Goal: Find specific page/section: Find specific page/section

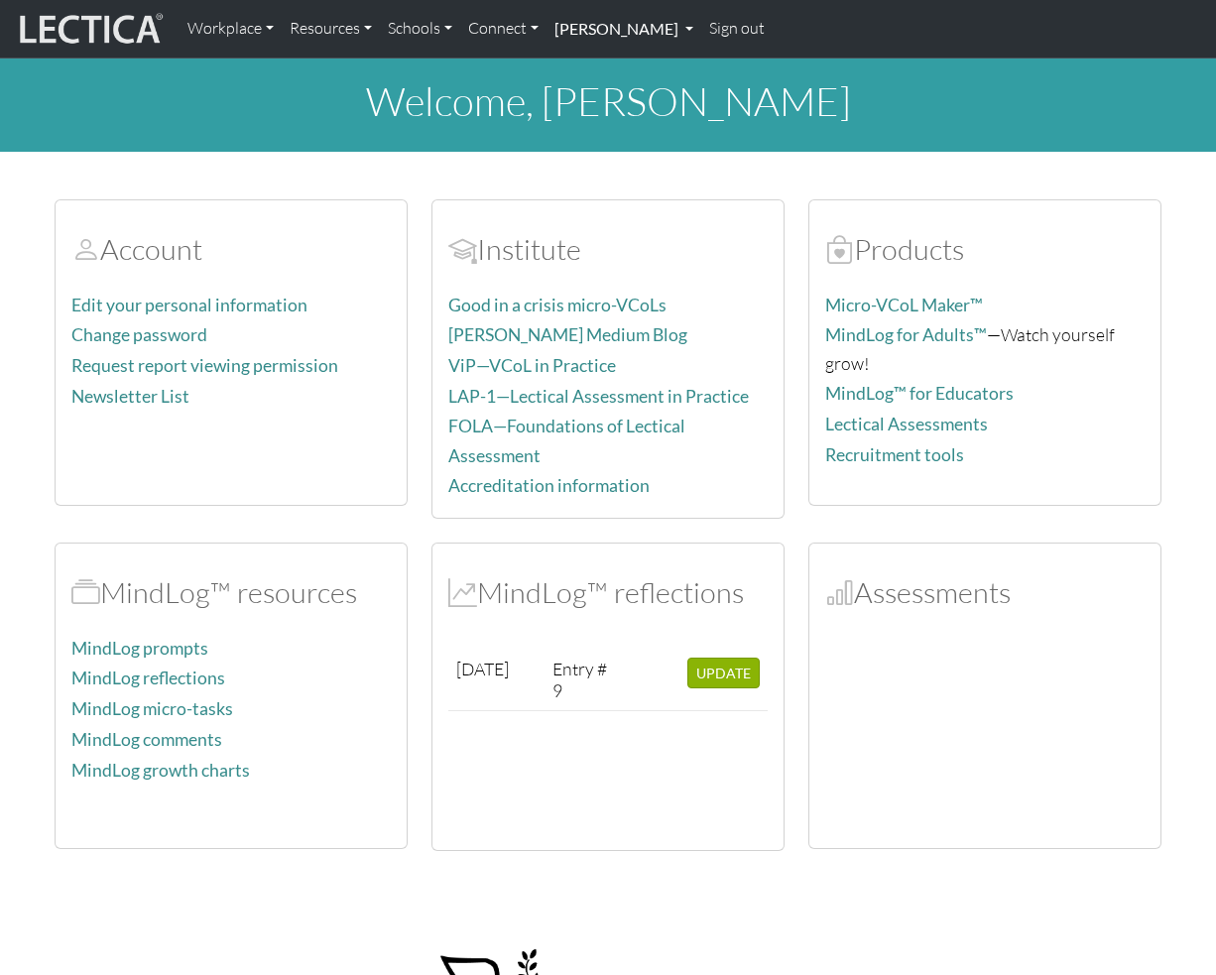
click at [640, 45] on link "[PERSON_NAME]" at bounding box center [624, 29] width 155 height 42
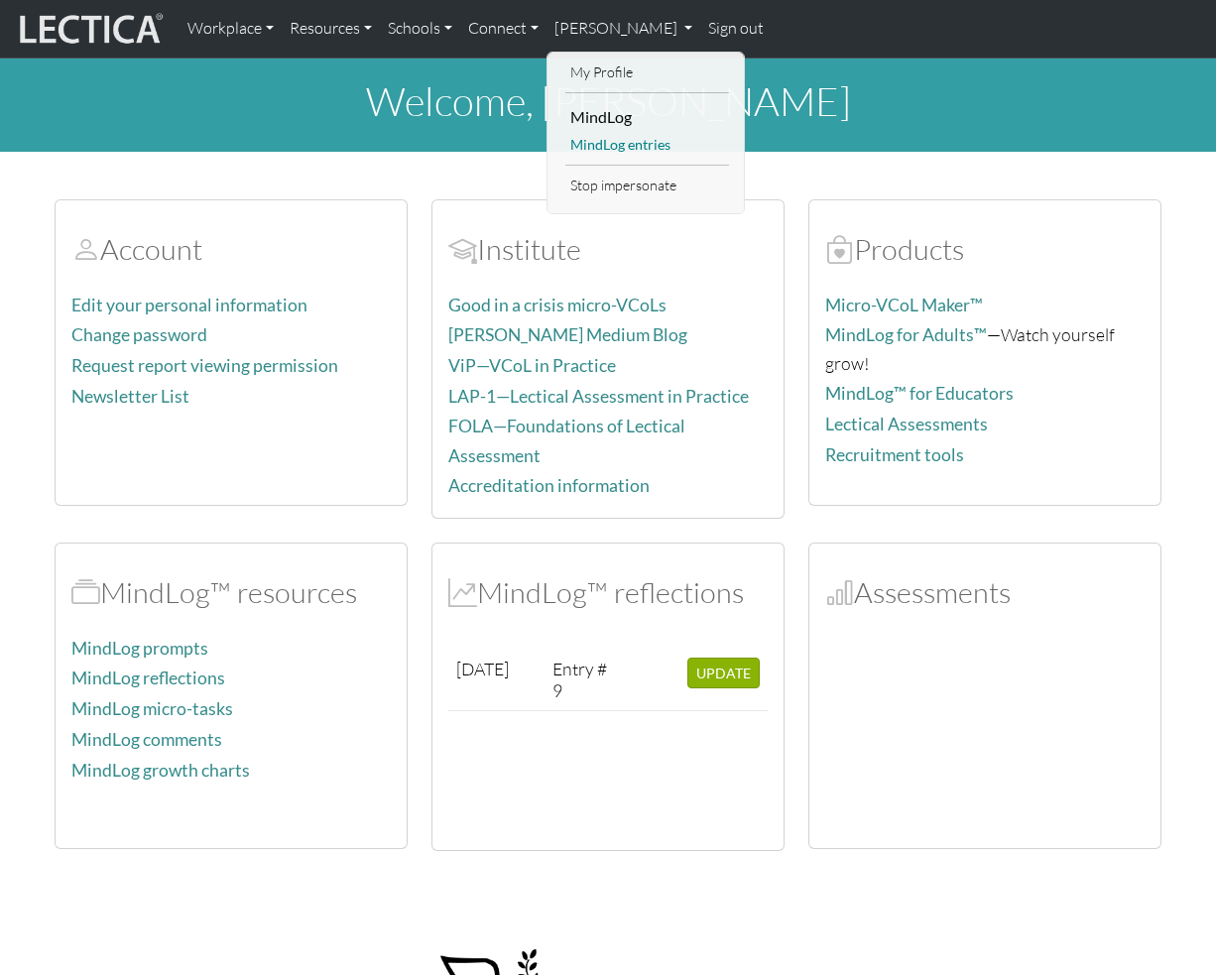
click at [627, 150] on link "MindLog entries" at bounding box center [647, 145] width 164 height 25
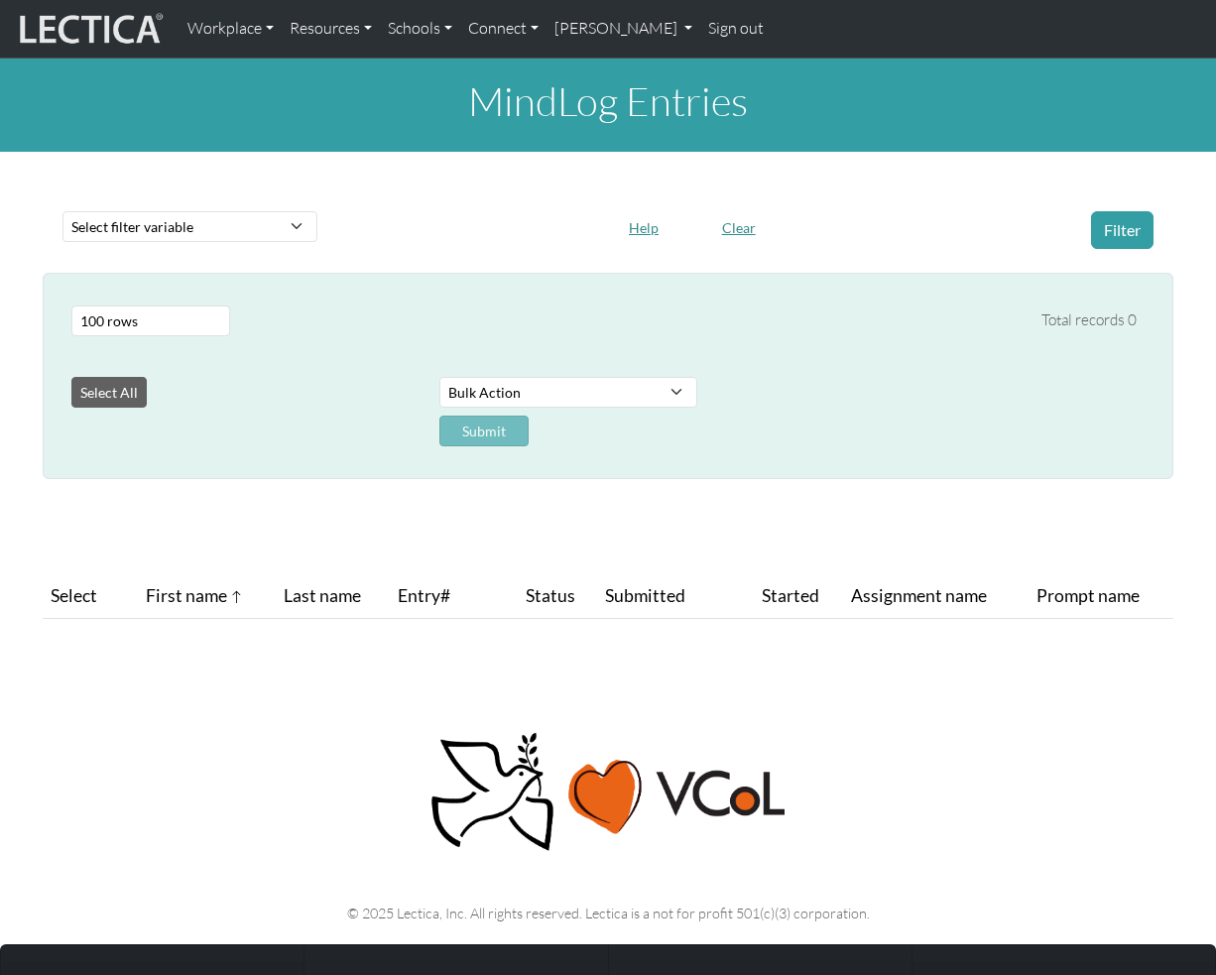
select select "100"
click at [743, 219] on button "Clear" at bounding box center [739, 227] width 52 height 31
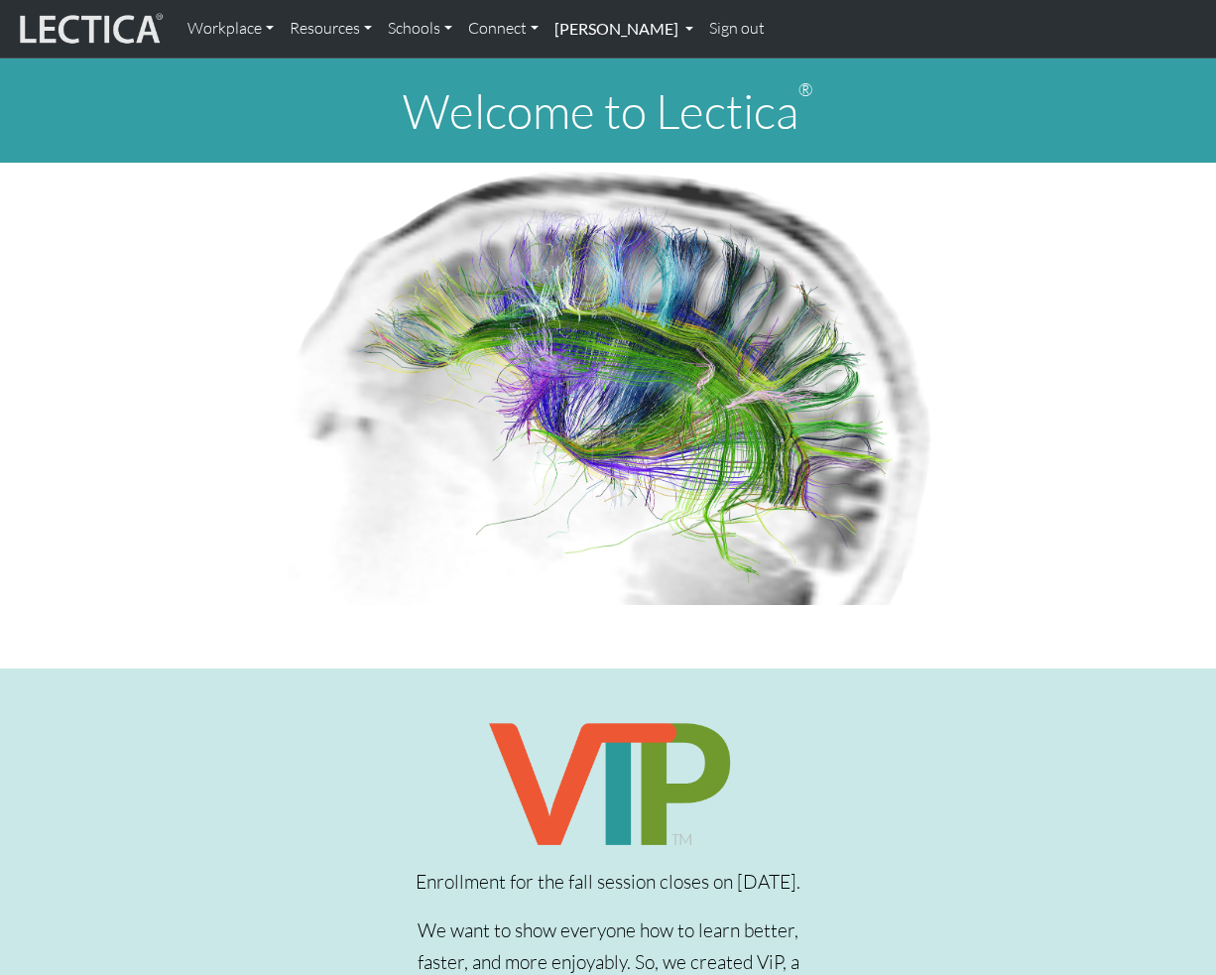
click at [621, 39] on link "[PERSON_NAME]" at bounding box center [624, 29] width 155 height 42
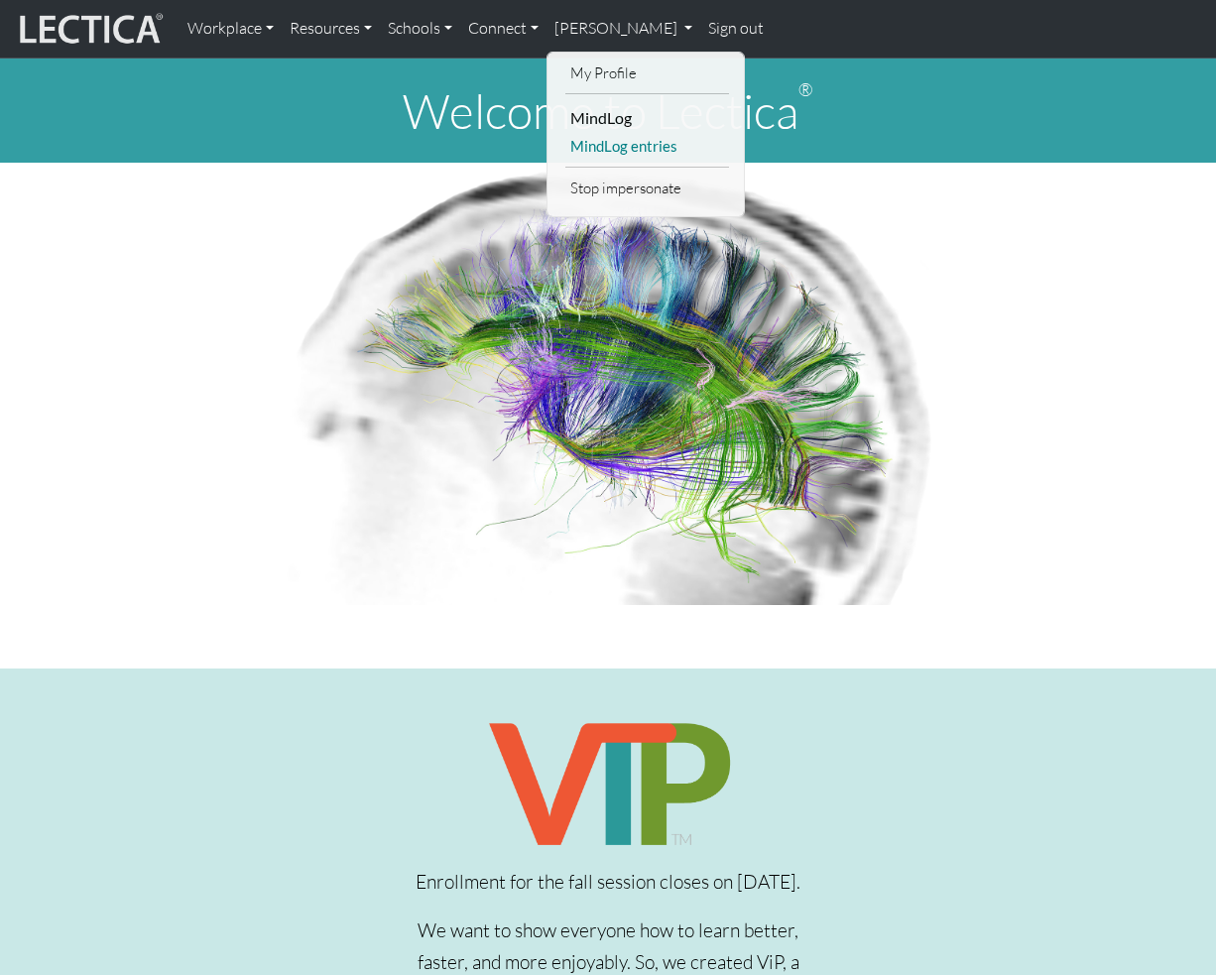
click at [625, 147] on link "MindLog entries" at bounding box center [647, 146] width 164 height 25
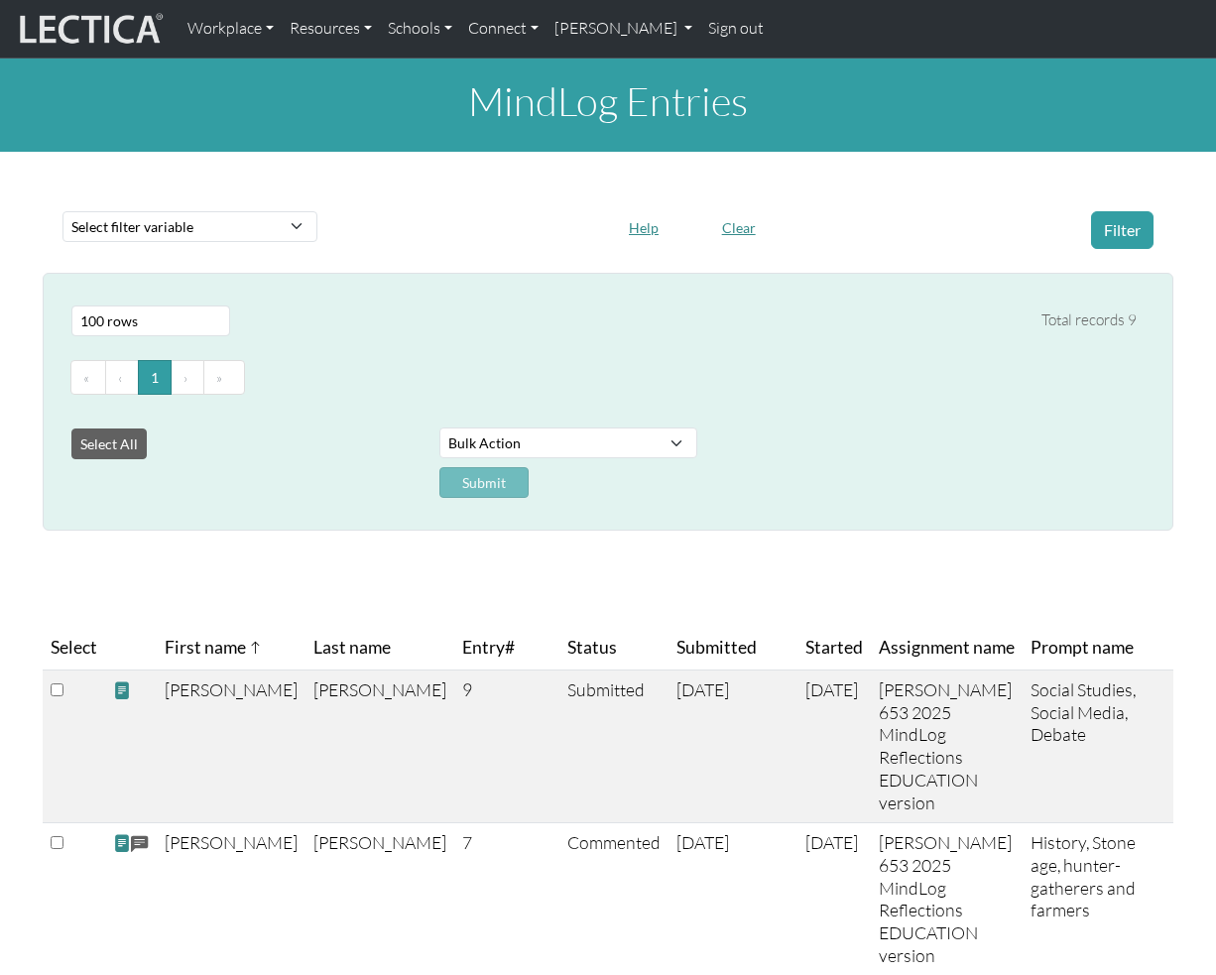
select select "100"
select select "entry_number"
click option "Entry#" at bounding box center [0, 0] width 0 height 0
select select
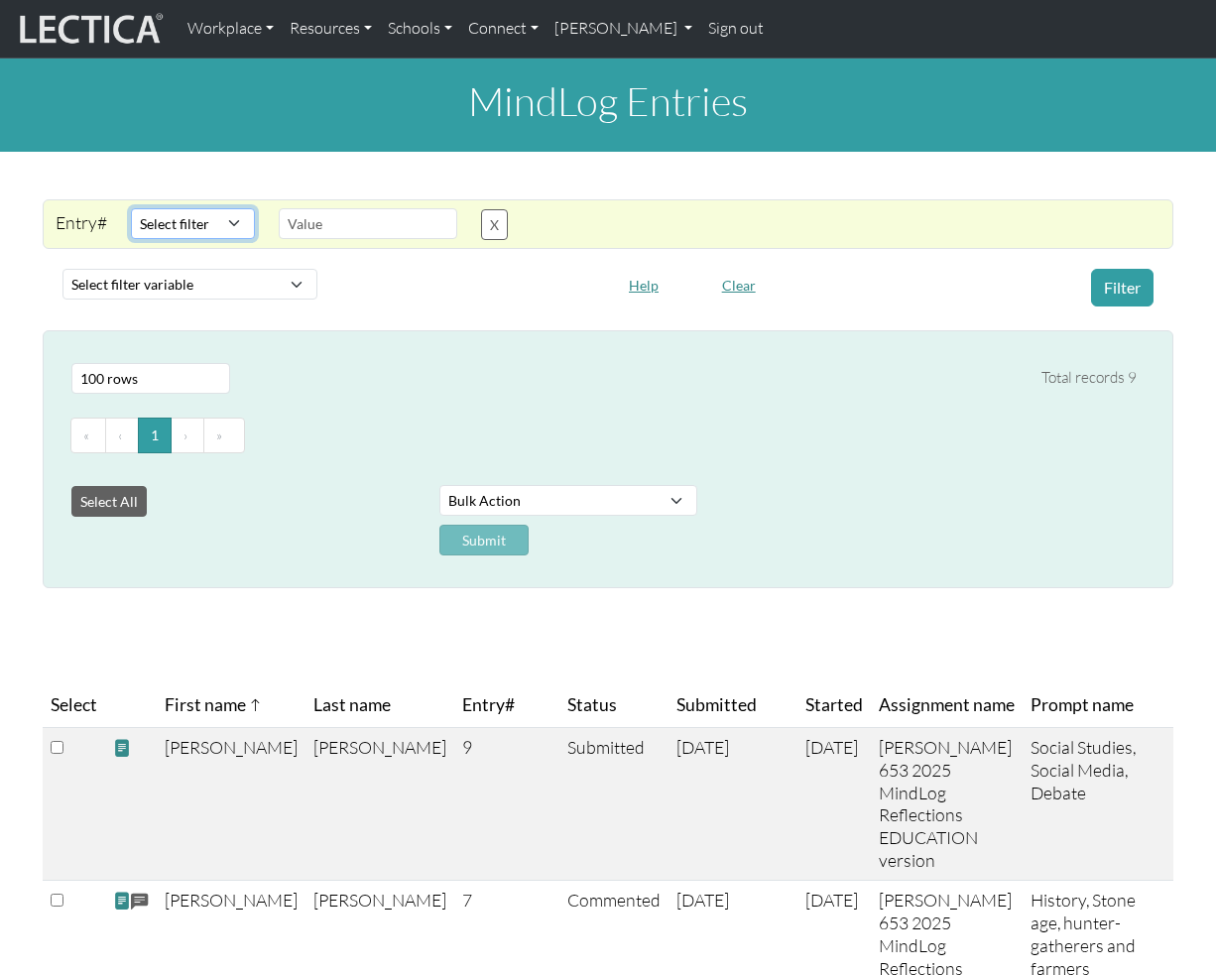
select select "equal"
click option "Equals" at bounding box center [0, 0] width 0 height 0
click at [309, 227] on input "text" at bounding box center [368, 223] width 179 height 31
type input "7"
click at [1121, 296] on button "Filter" at bounding box center [1122, 288] width 62 height 38
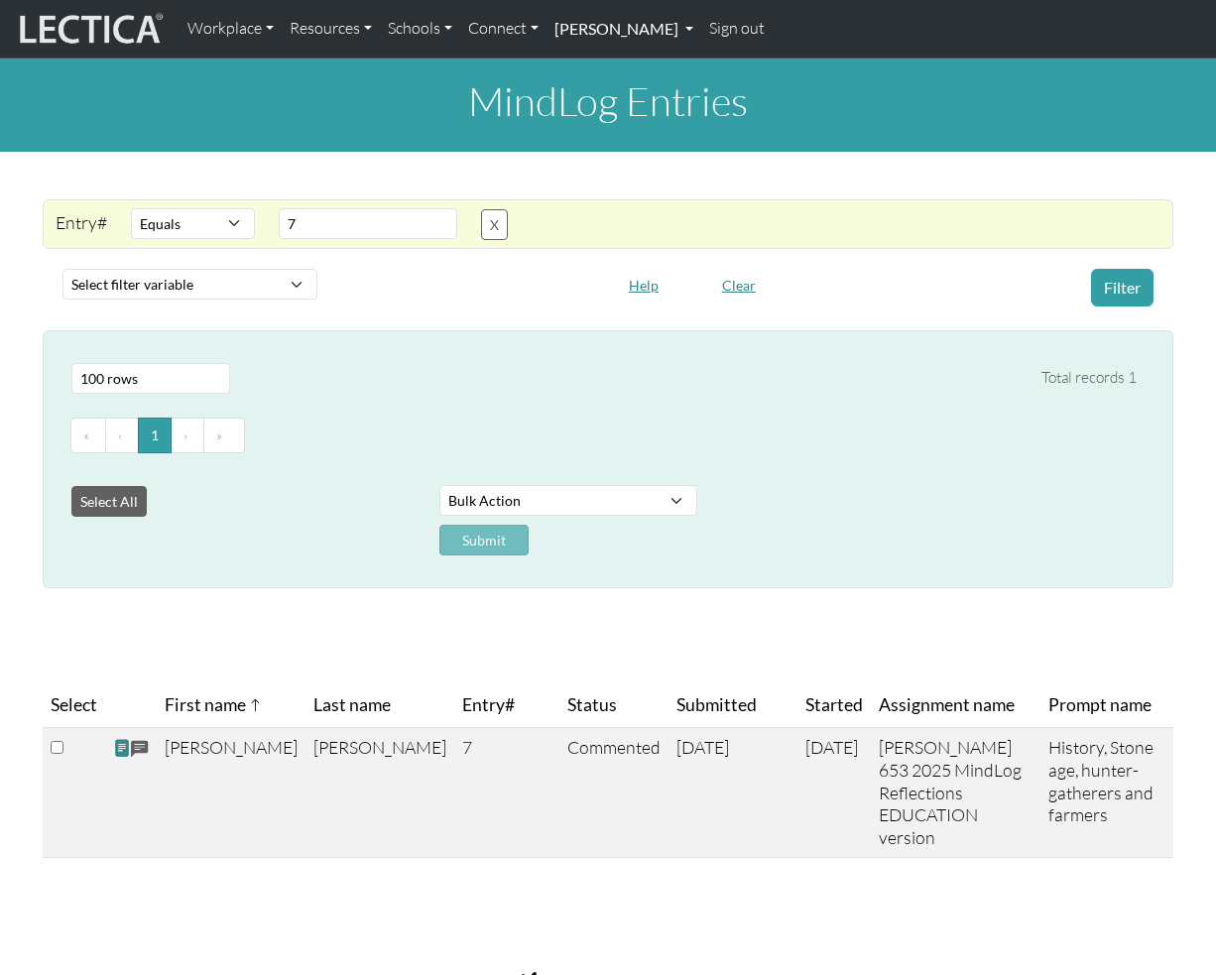
click at [629, 29] on link "[PERSON_NAME]" at bounding box center [624, 29] width 155 height 42
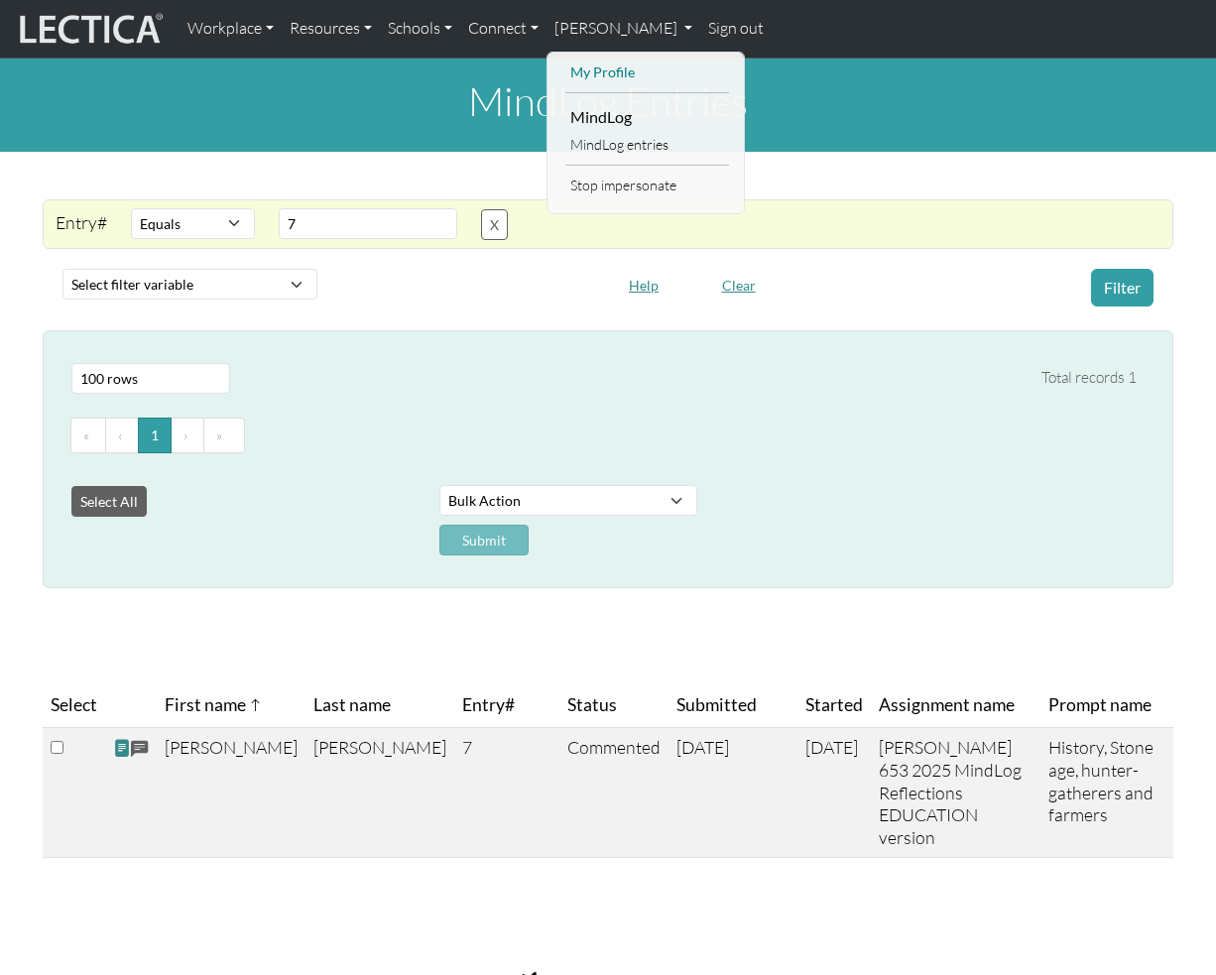
click at [622, 72] on link "My Profile" at bounding box center [647, 73] width 164 height 25
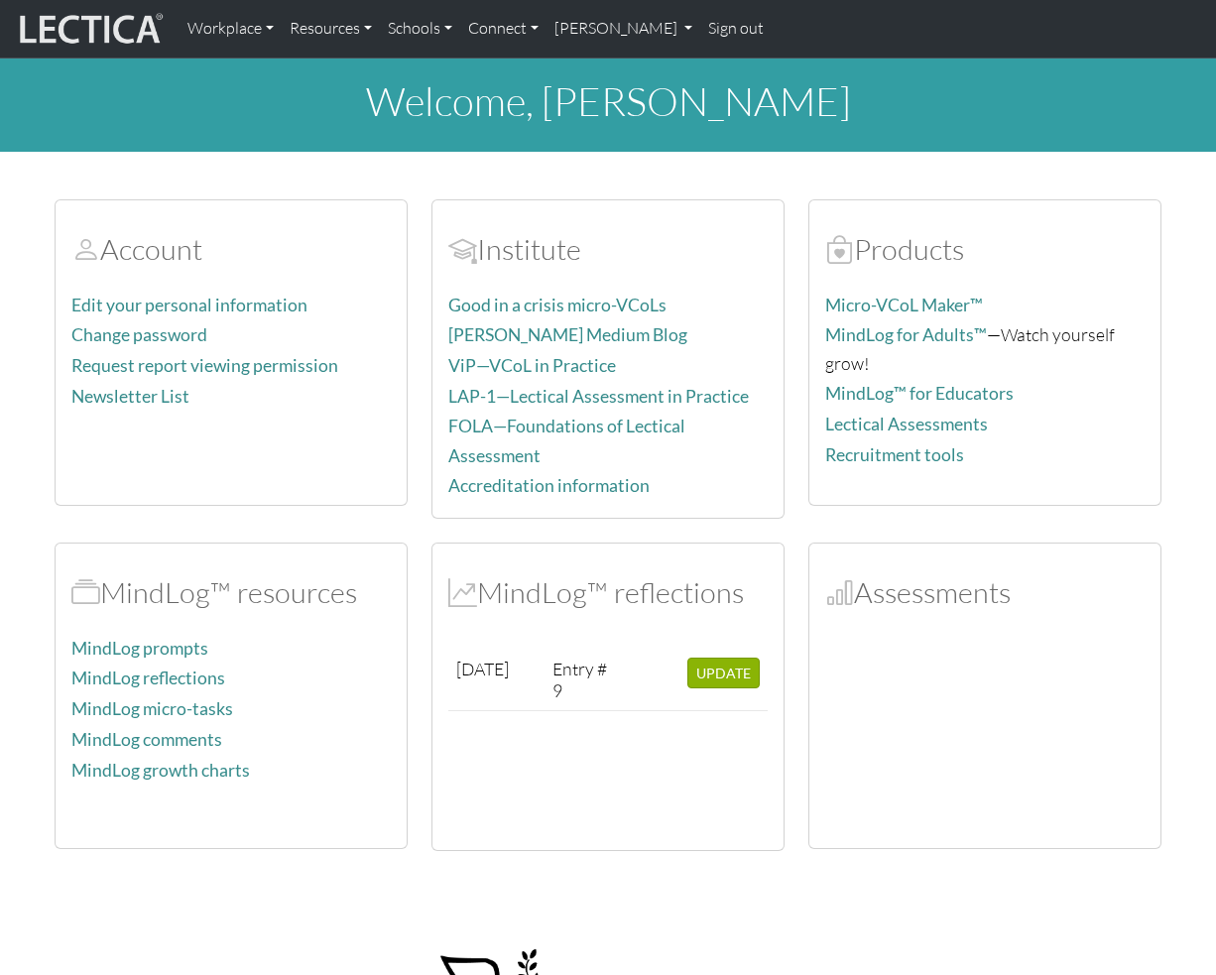
click at [621, 30] on link "[PERSON_NAME]" at bounding box center [624, 29] width 154 height 42
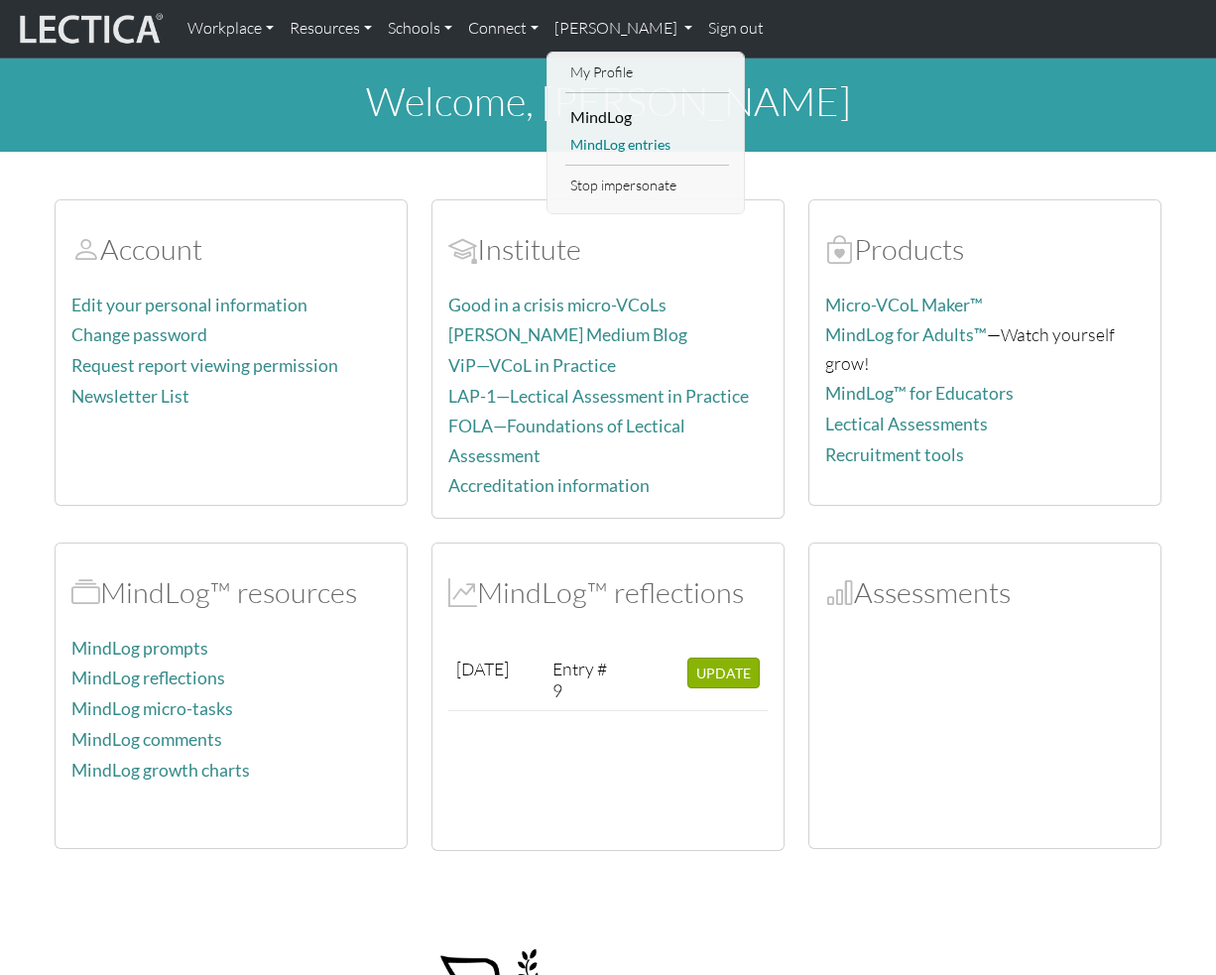
click at [613, 145] on link "MindLog entries" at bounding box center [647, 145] width 164 height 25
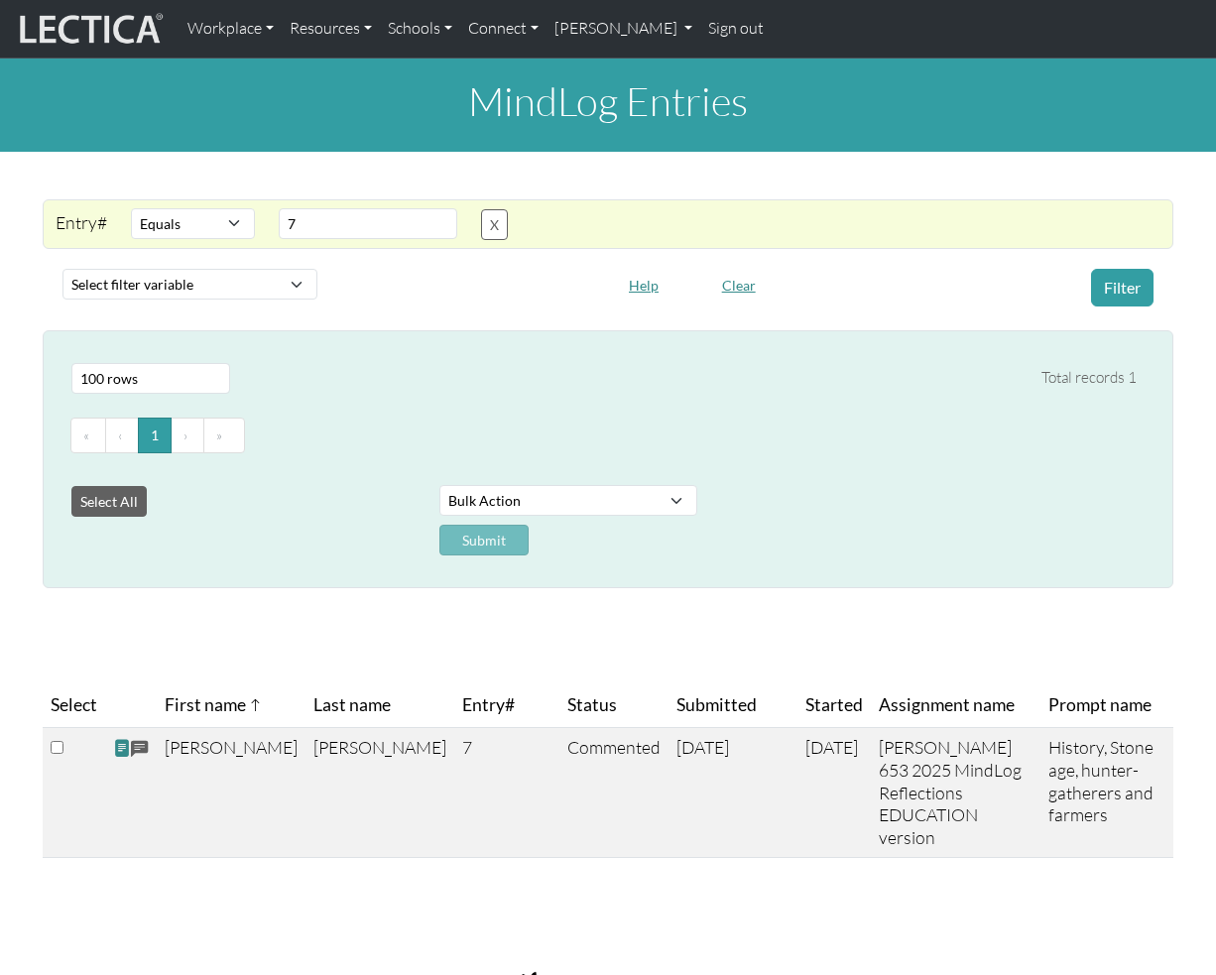
select select "equal"
select select "100"
click at [807, 384] on div "Select # rows to display 10 rows 20 rows 50 rows 100 rows 200 rows 500 rows 100…" at bounding box center [596, 378] width 1081 height 47
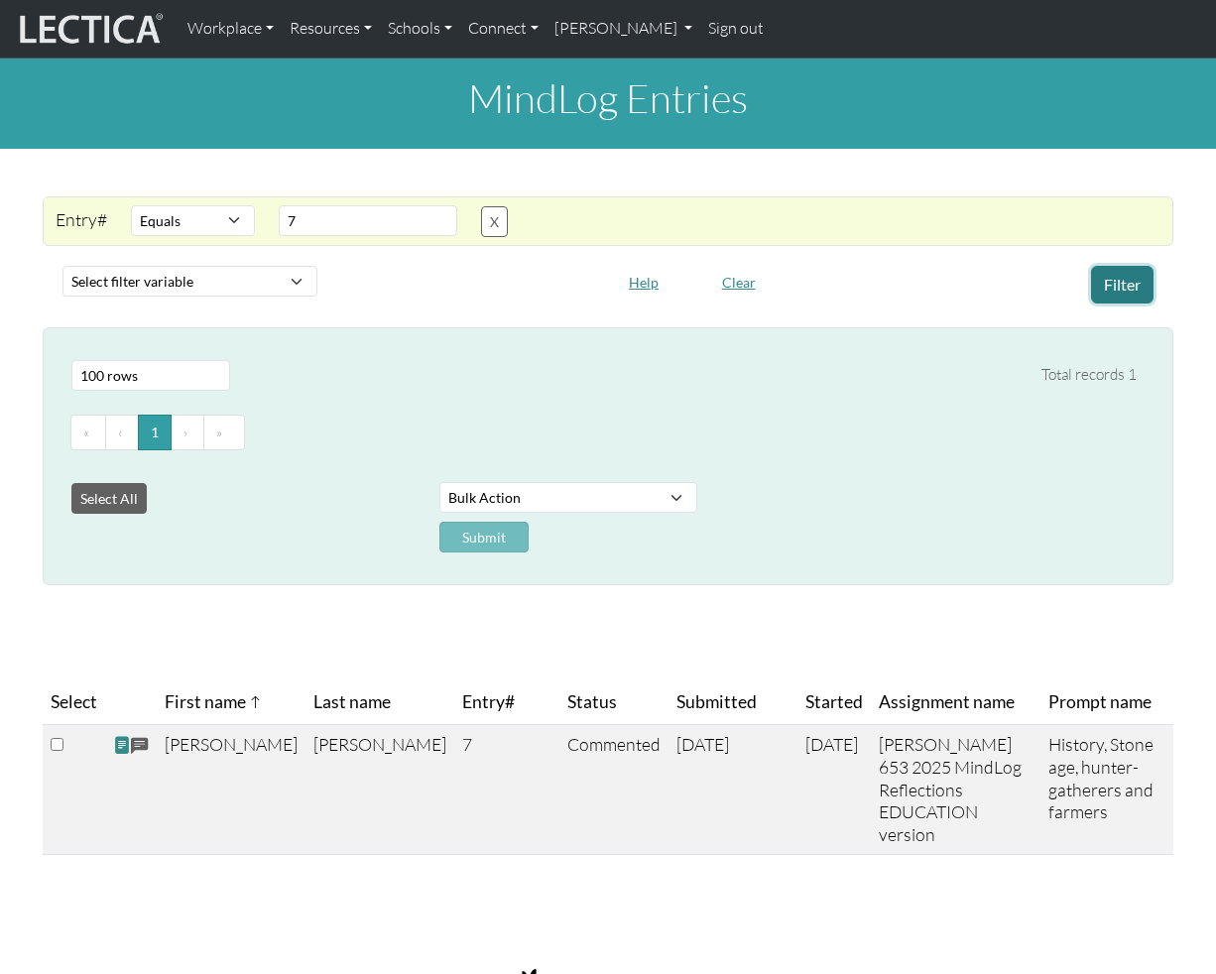
click at [1116, 276] on button "Filter" at bounding box center [1122, 285] width 62 height 38
click at [1111, 291] on button "Filter" at bounding box center [1122, 285] width 62 height 38
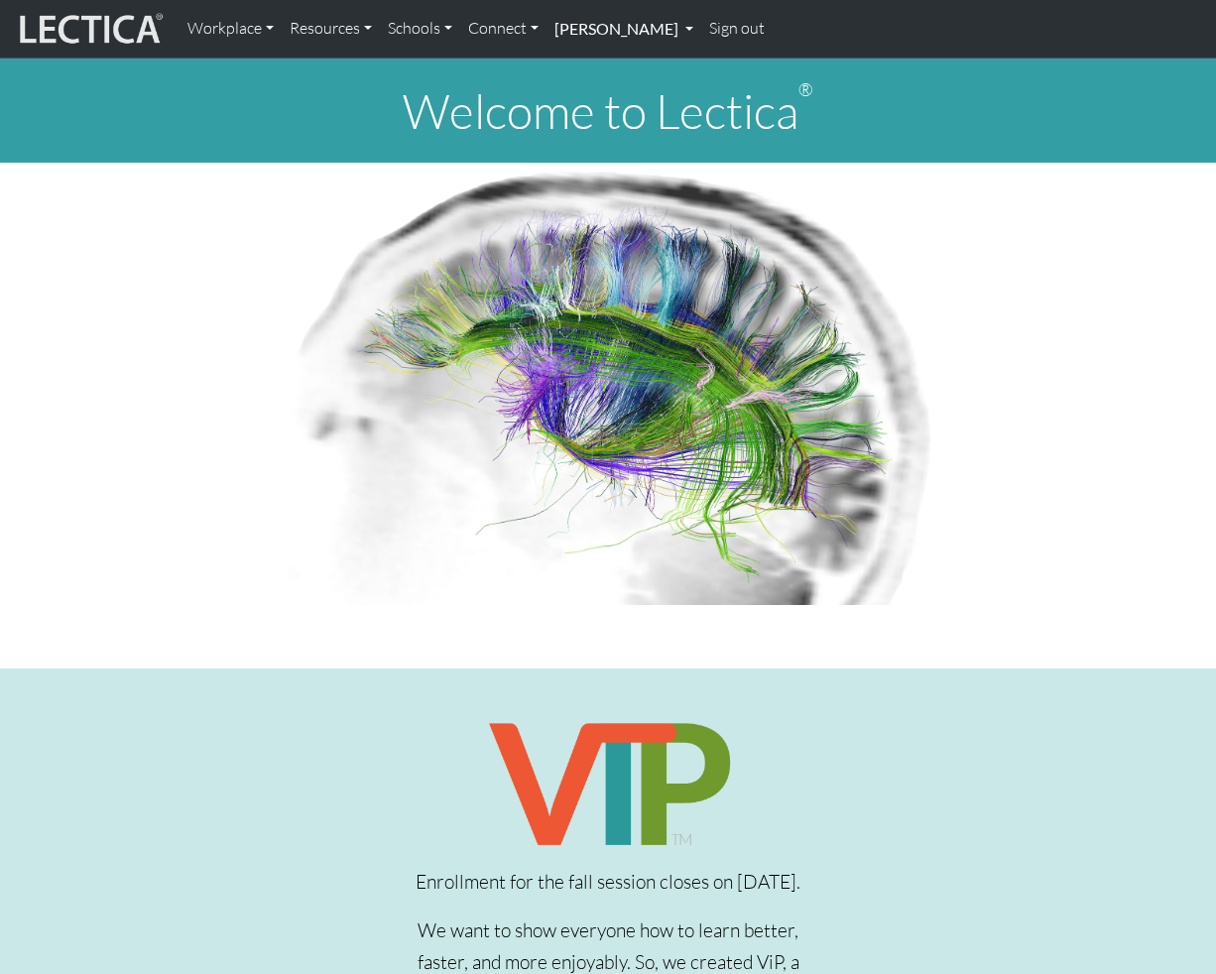
click at [617, 34] on link "[PERSON_NAME]" at bounding box center [624, 29] width 155 height 42
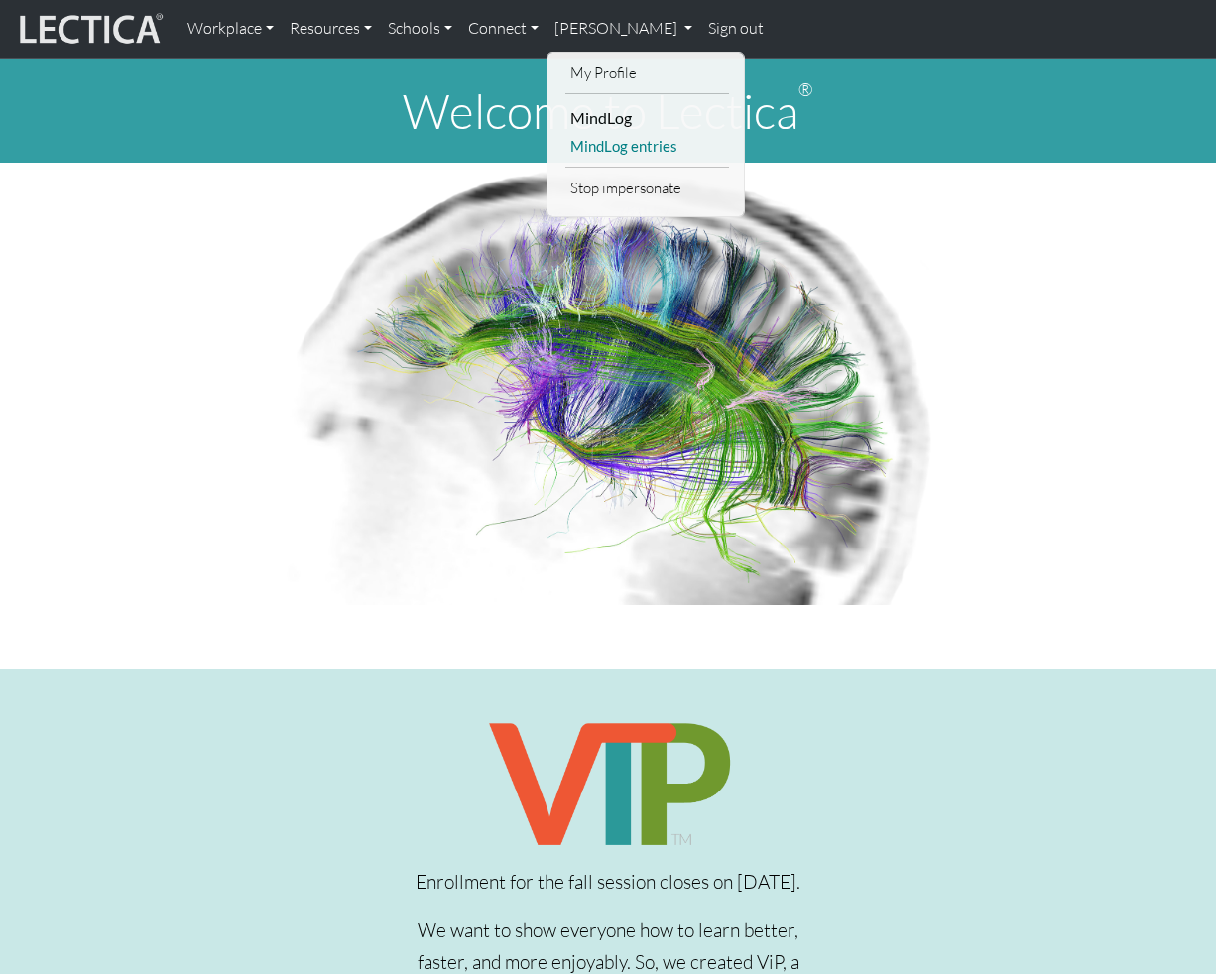
click at [642, 144] on link "MindLog entries" at bounding box center [647, 146] width 164 height 25
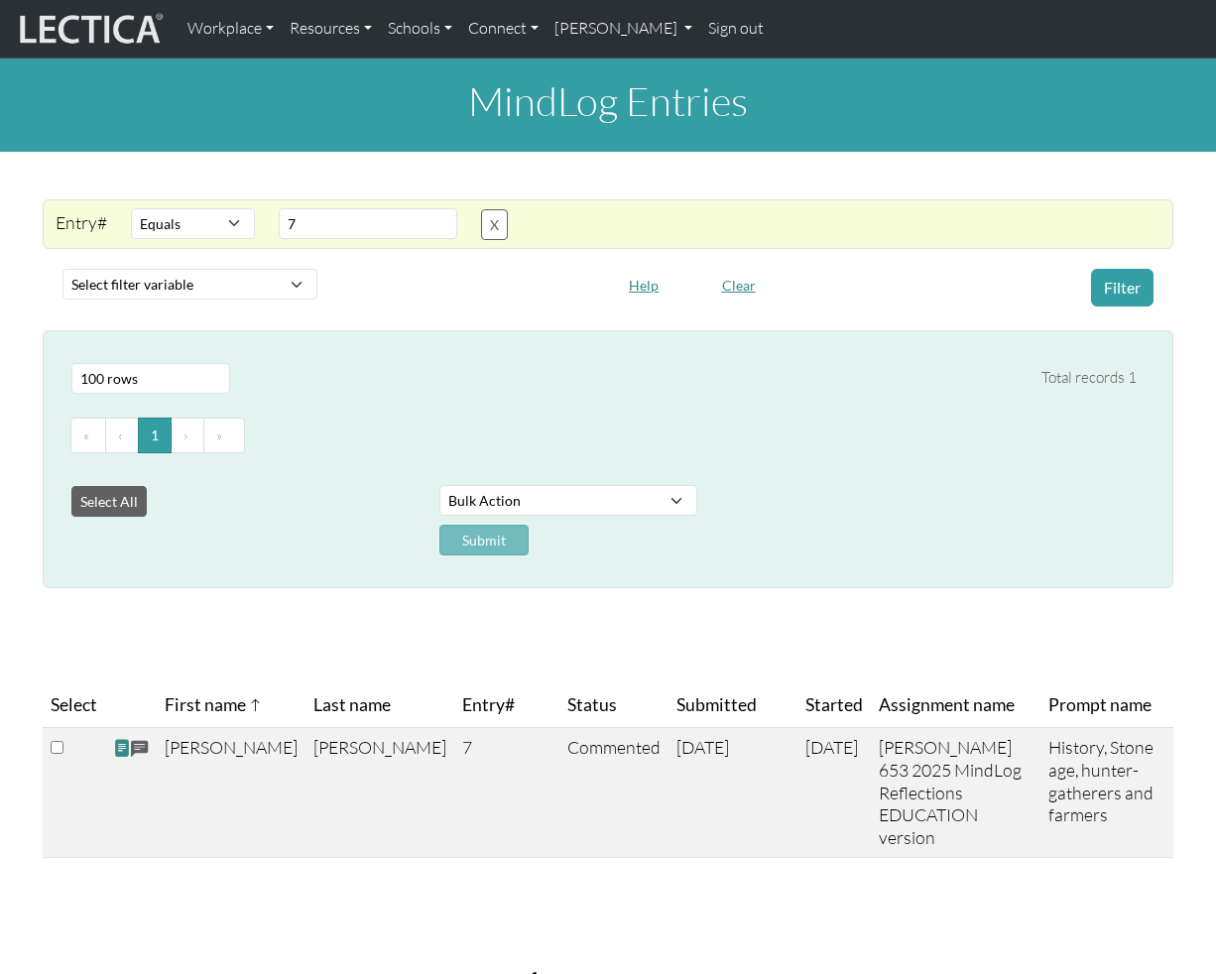
select select "equal"
select select "100"
click at [921, 624] on div "MindLog Entries Entry# Select filter Equals List Greater than Less than Search …" at bounding box center [608, 467] width 1216 height 816
click at [911, 704] on span "Assignment name" at bounding box center [947, 705] width 136 height 28
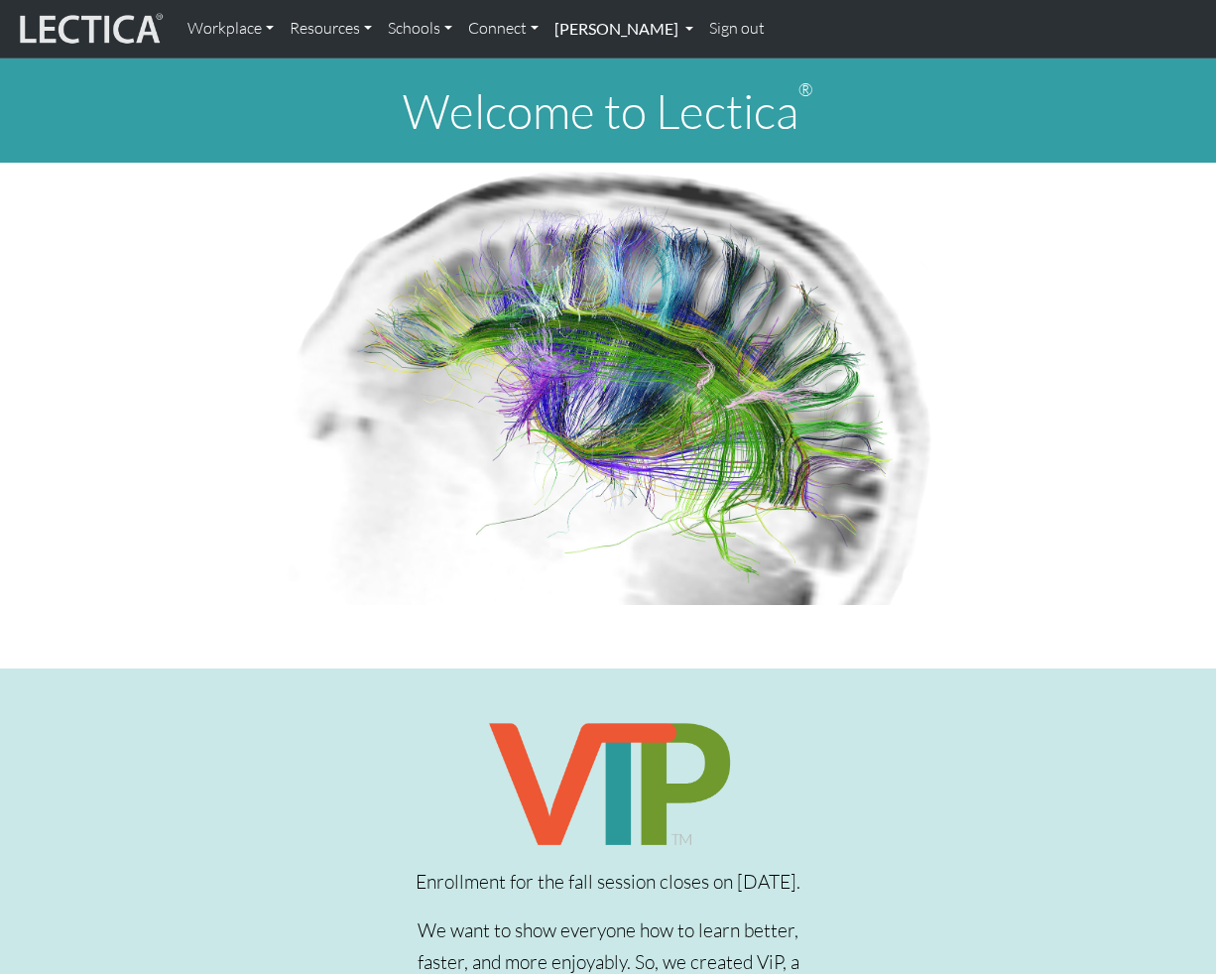
click at [631, 32] on link "[PERSON_NAME]" at bounding box center [624, 29] width 155 height 42
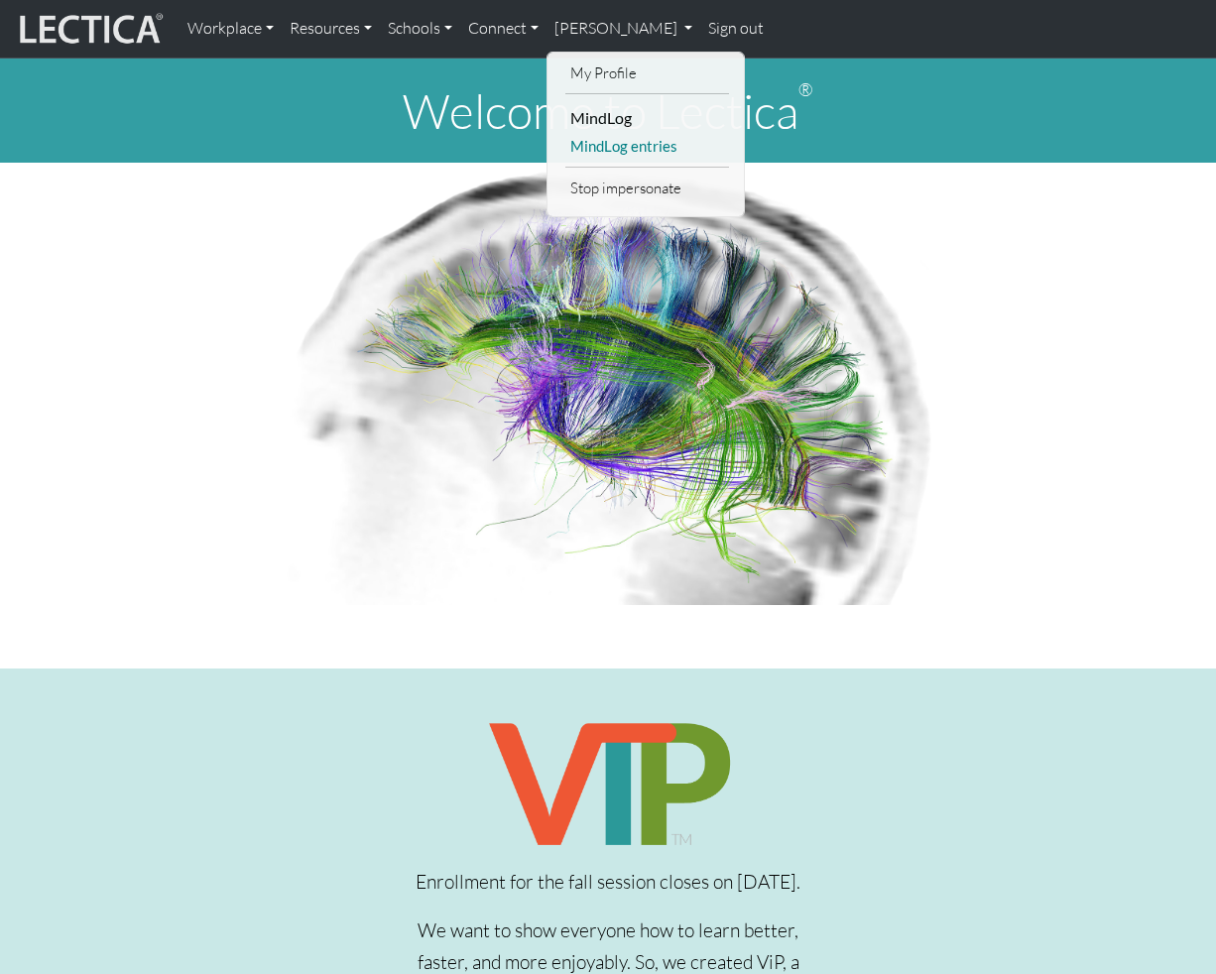
click at [660, 152] on link "MindLog entries" at bounding box center [647, 146] width 164 height 25
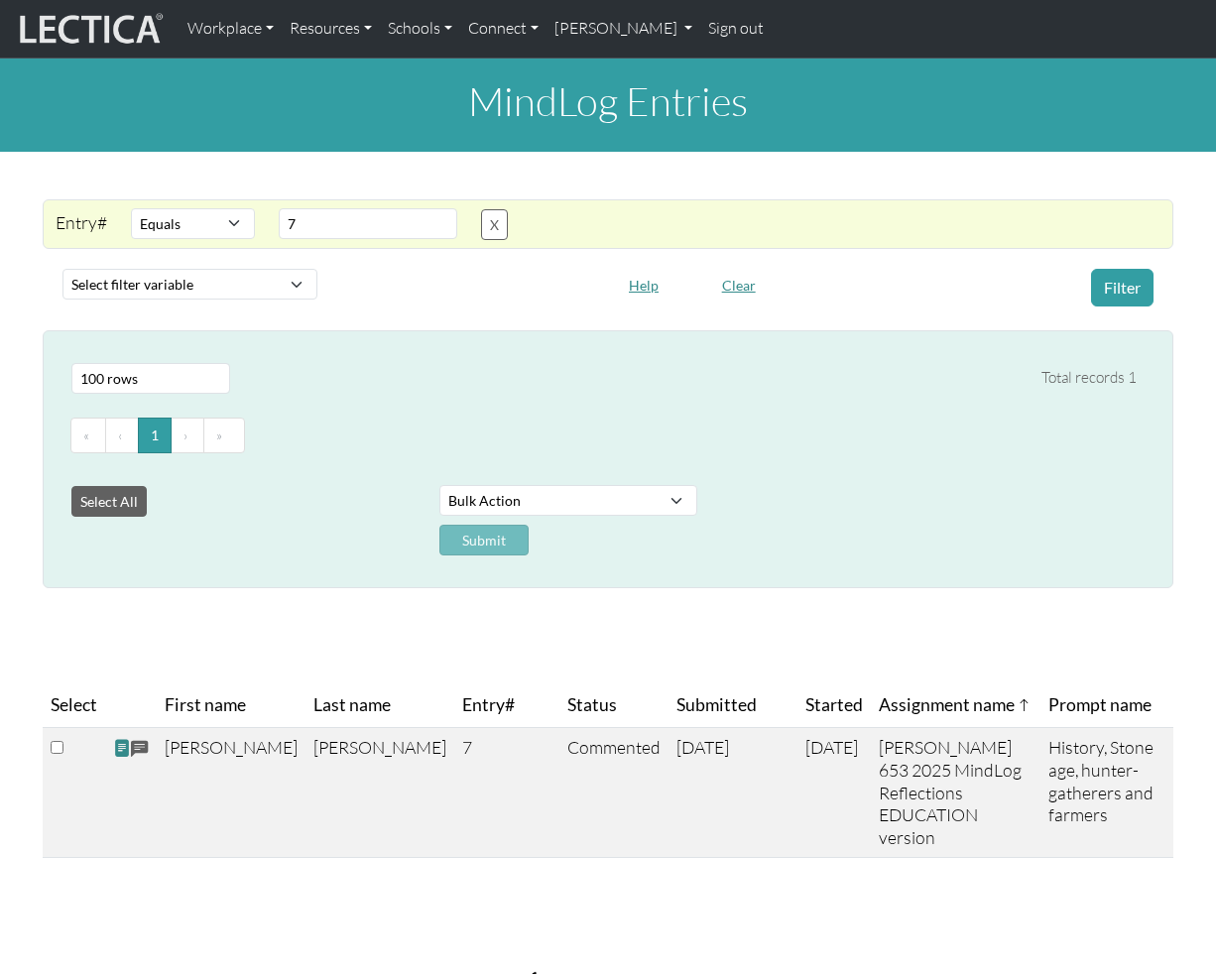
select select "equal"
select select "100"
